Goal: Navigation & Orientation: Find specific page/section

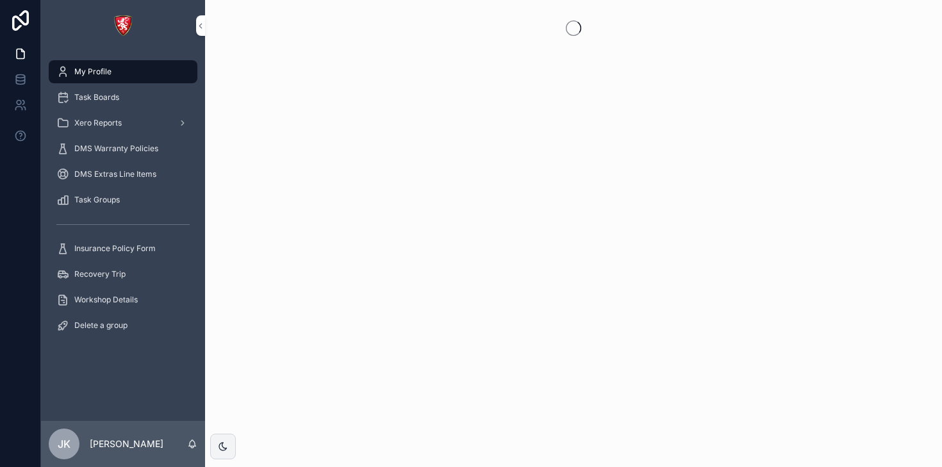
click at [133, 94] on div "Task Boards" at bounding box center [122, 97] width 133 height 21
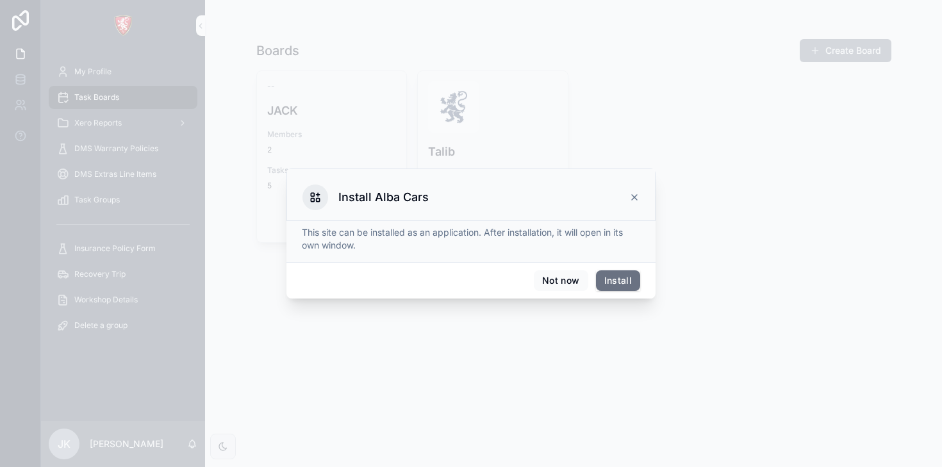
click at [632, 197] on icon at bounding box center [634, 197] width 10 height 10
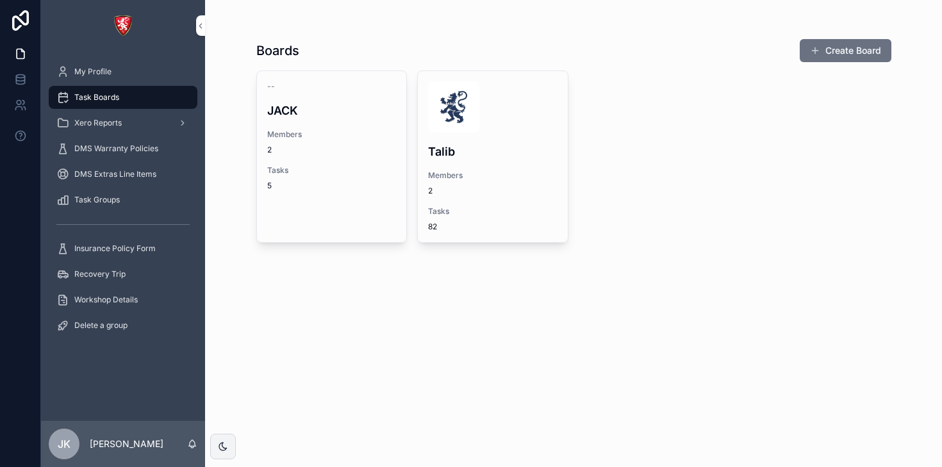
click at [313, 226] on link "-- [PERSON_NAME] Members 2 Tasks 5" at bounding box center [331, 156] width 151 height 172
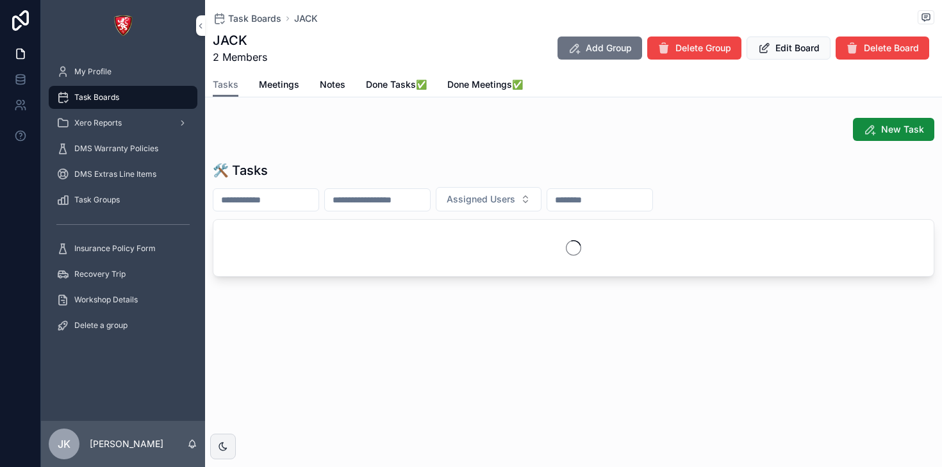
click at [467, 81] on span "Done Meetings✅" at bounding box center [485, 84] width 76 height 13
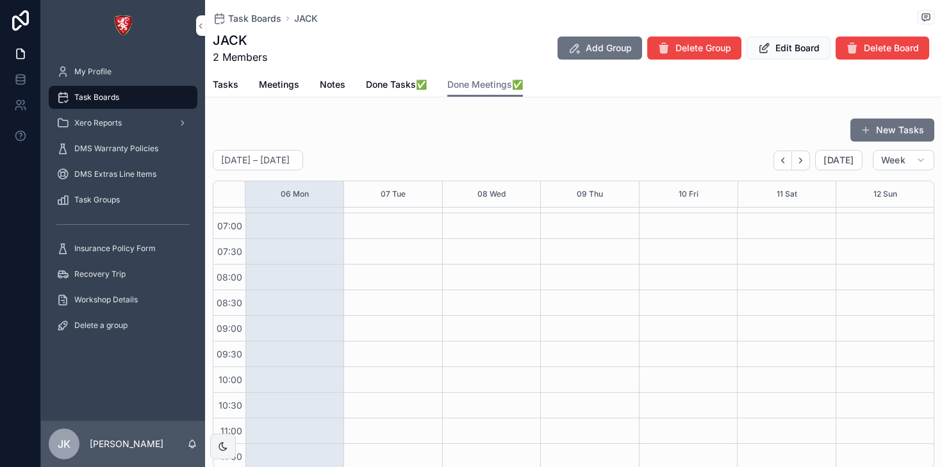
scroll to position [47, 0]
click at [279, 90] on span "Meetings" at bounding box center [279, 84] width 40 height 13
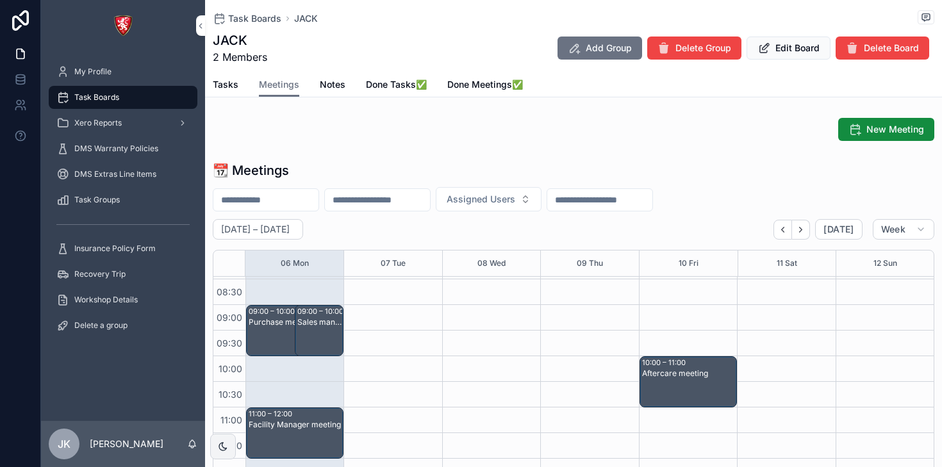
scroll to position [79, 0]
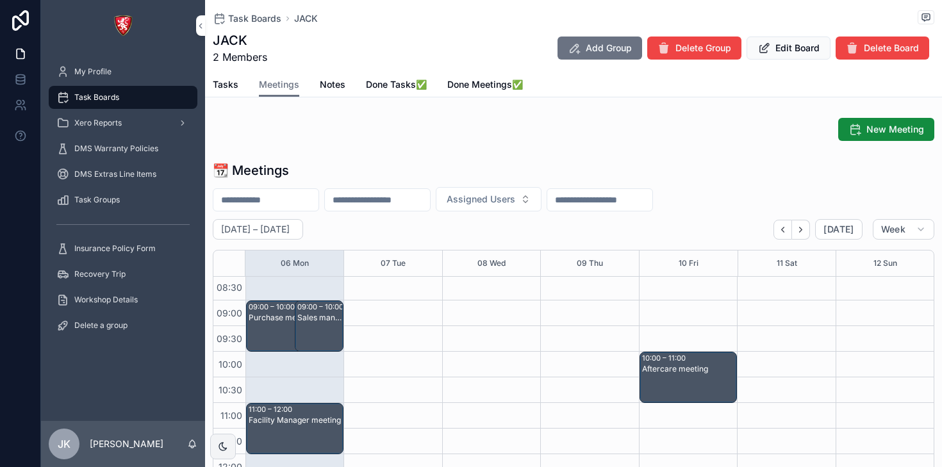
click at [226, 88] on span "Tasks" at bounding box center [226, 84] width 26 height 13
